Goal: Task Accomplishment & Management: Manage account settings

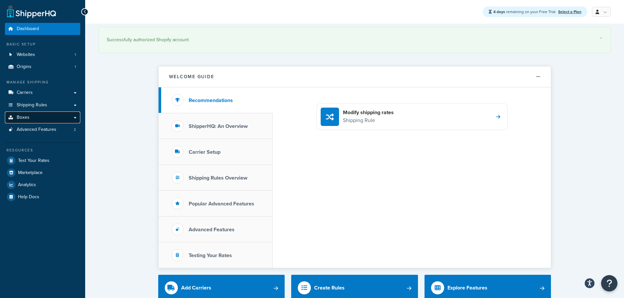
click at [75, 118] on link "Boxes" at bounding box center [42, 118] width 75 height 12
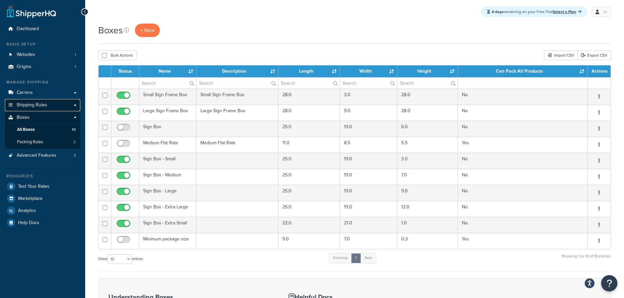
click at [76, 106] on link "Shipping Rules" at bounding box center [42, 105] width 75 height 12
click at [76, 103] on link "Shipping Rules" at bounding box center [42, 105] width 75 height 12
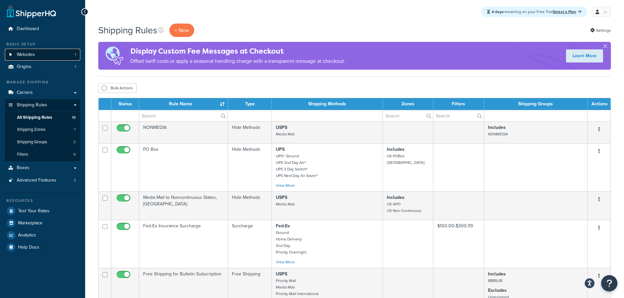
click at [27, 52] on span "Websites" at bounding box center [26, 55] width 18 height 6
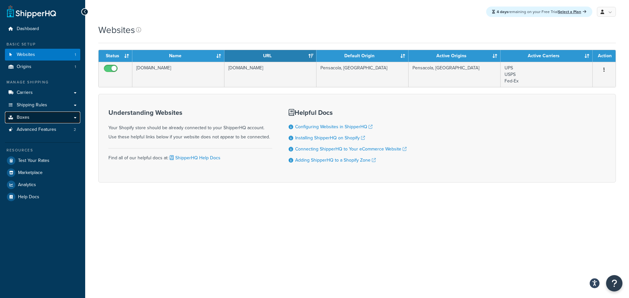
click at [76, 118] on link "Boxes" at bounding box center [42, 118] width 75 height 12
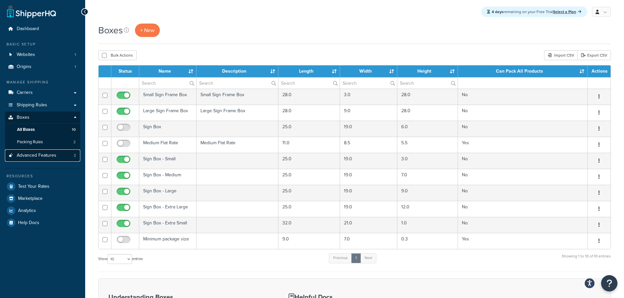
click at [51, 157] on span "Advanced Features" at bounding box center [37, 156] width 40 height 6
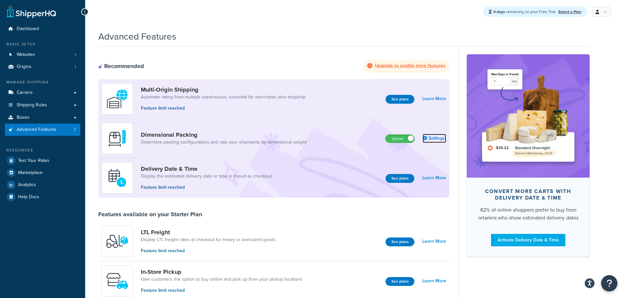
click at [434, 138] on link "Settings" at bounding box center [434, 138] width 24 height 9
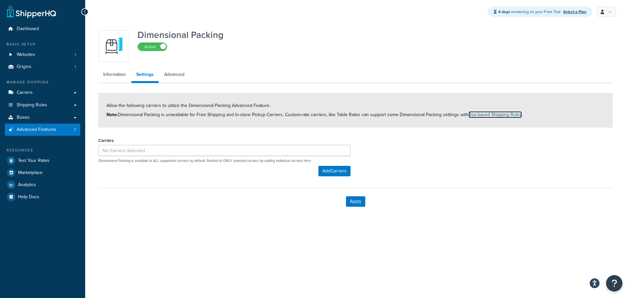
click at [491, 115] on link "Box-based Shipping Rules" at bounding box center [494, 114] width 53 height 7
click at [171, 74] on link "Advanced" at bounding box center [174, 74] width 30 height 13
select select "false"
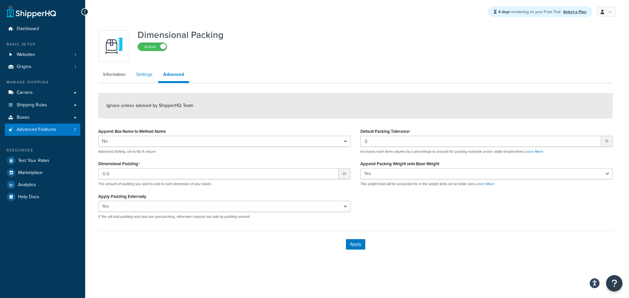
click at [142, 75] on link "Settings" at bounding box center [144, 74] width 26 height 13
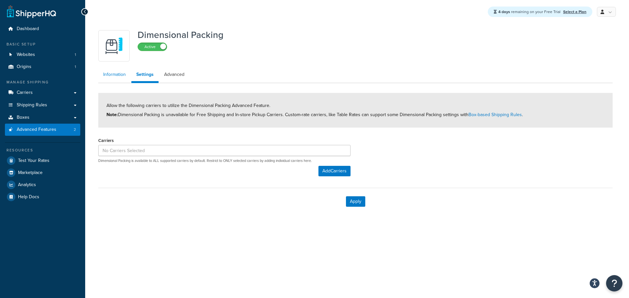
click at [109, 76] on link "Information" at bounding box center [114, 74] width 32 height 13
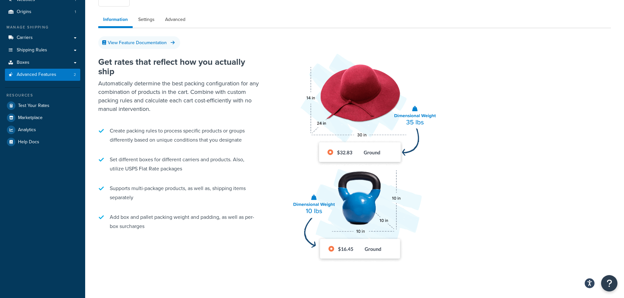
scroll to position [11, 0]
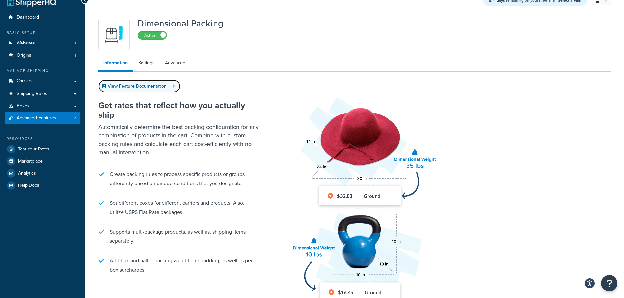
click at [136, 85] on link "View Feature Documentation" at bounding box center [139, 86] width 82 height 13
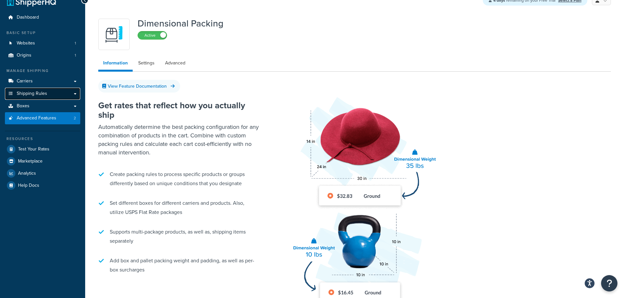
click at [29, 94] on span "Shipping Rules" at bounding box center [32, 94] width 30 height 6
